Goal: Book appointment/travel/reservation

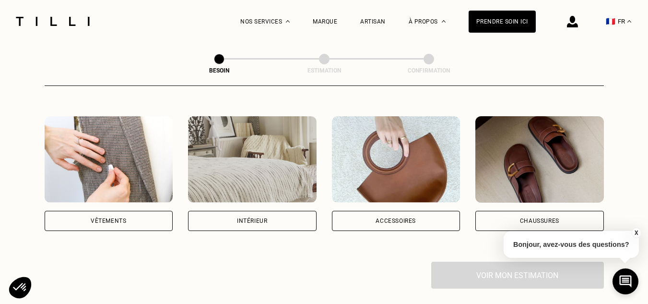
scroll to position [170, 0]
click at [129, 149] on img at bounding box center [109, 159] width 129 height 86
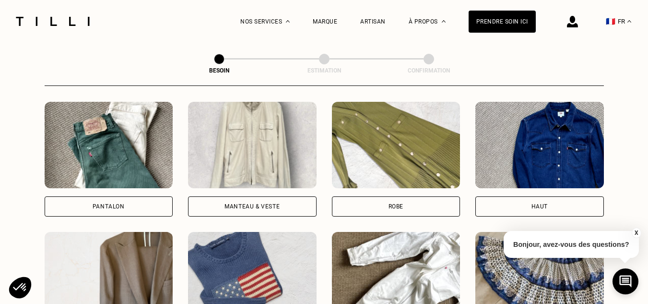
scroll to position [445, 0]
click at [93, 146] on img at bounding box center [109, 144] width 129 height 86
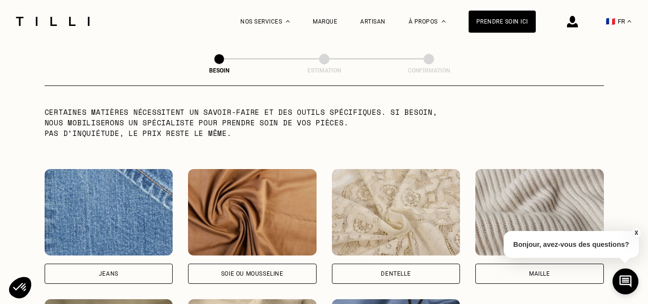
scroll to position [1006, 0]
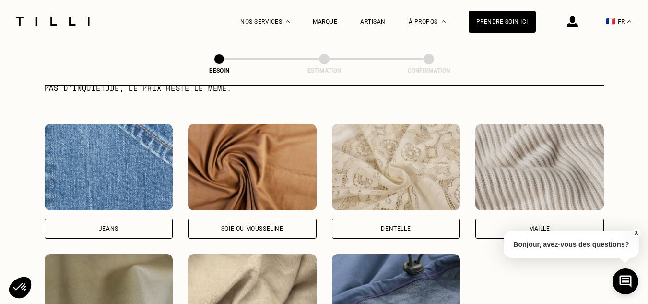
click at [122, 159] on img at bounding box center [109, 167] width 129 height 86
select select "FR"
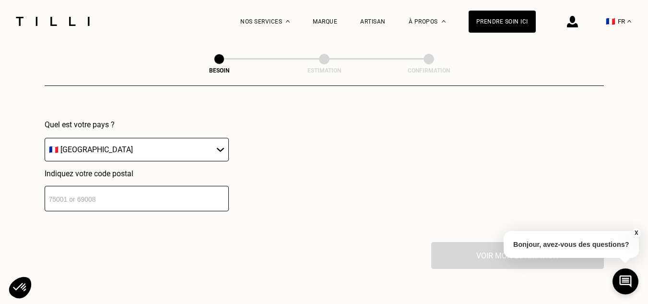
scroll to position [1401, 0]
click at [104, 199] on input "number" at bounding box center [137, 197] width 184 height 25
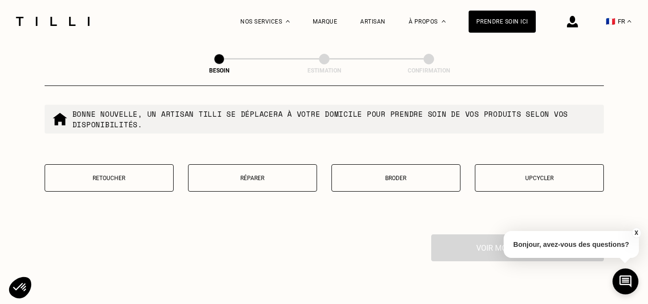
scroll to position [1653, 0]
type input "92120"
click at [241, 178] on button "Réparer" at bounding box center [252, 178] width 129 height 27
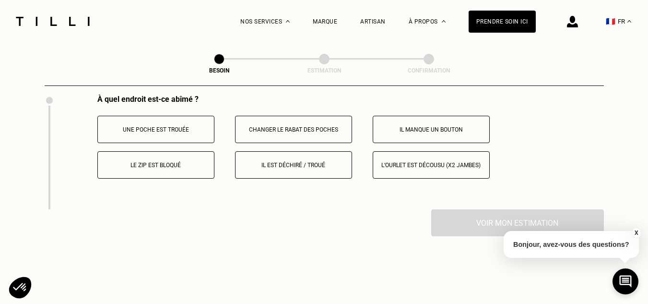
scroll to position [1793, 0]
click at [304, 155] on button "Il est déchiré / troué" at bounding box center [293, 164] width 117 height 27
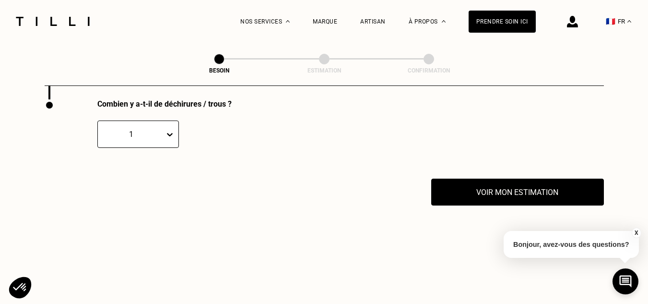
scroll to position [1903, 0]
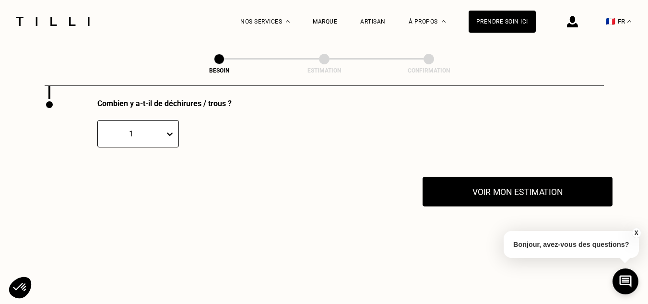
click at [487, 196] on button "Voir mon estimation" at bounding box center [518, 192] width 190 height 30
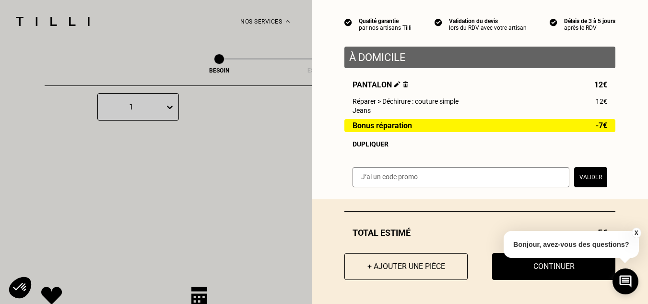
scroll to position [2027, 0]
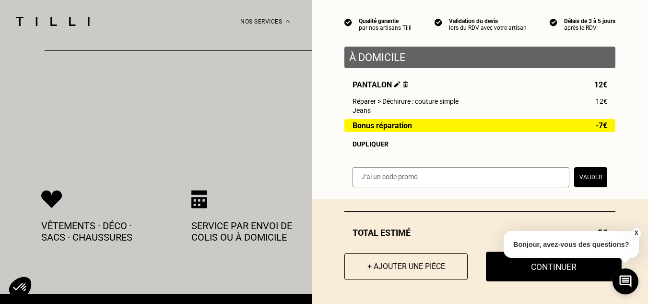
click at [514, 268] on button "Continuer" at bounding box center [554, 267] width 136 height 30
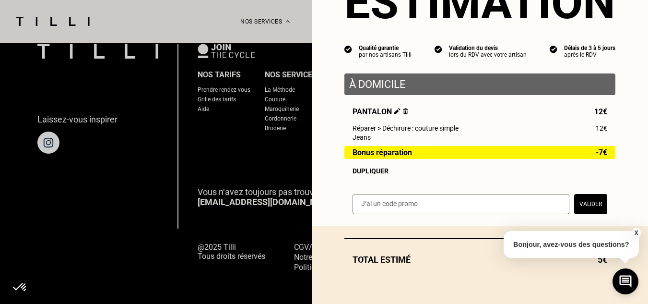
scroll to position [60, 0]
select select "FR"
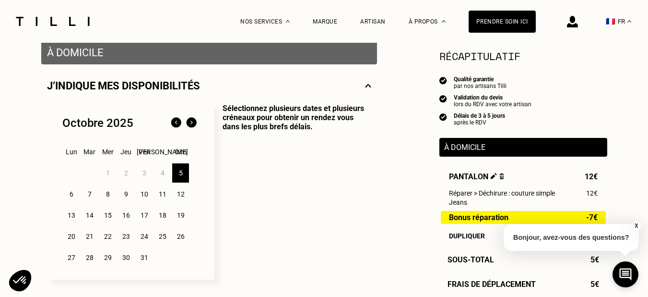
scroll to position [192, 0]
click at [93, 197] on div "7" at bounding box center [89, 193] width 17 height 19
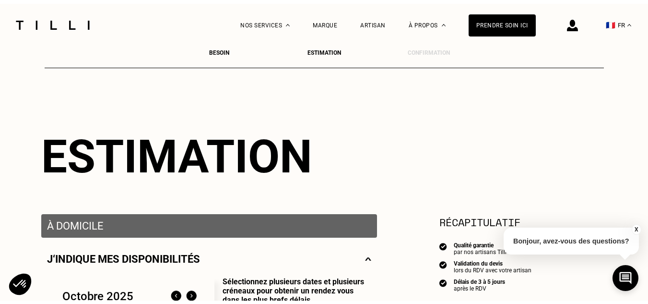
scroll to position [0, 0]
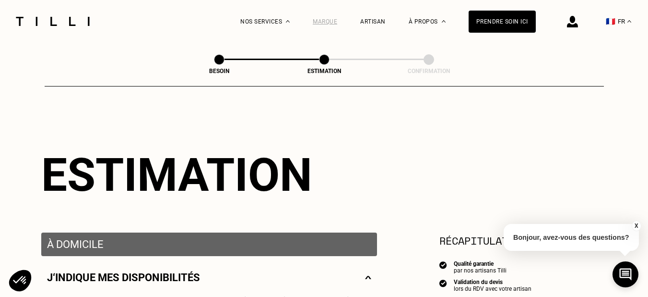
click at [335, 19] on div "Marque" at bounding box center [325, 21] width 24 height 7
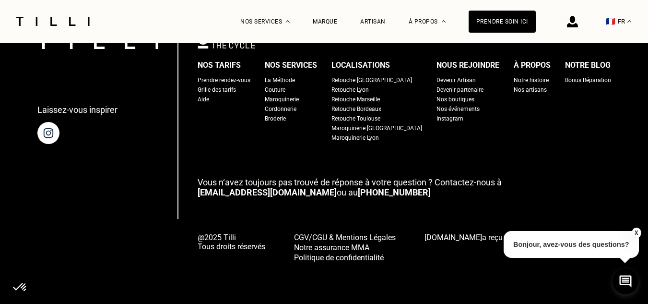
scroll to position [3924, 0]
